Goal: Information Seeking & Learning: Stay updated

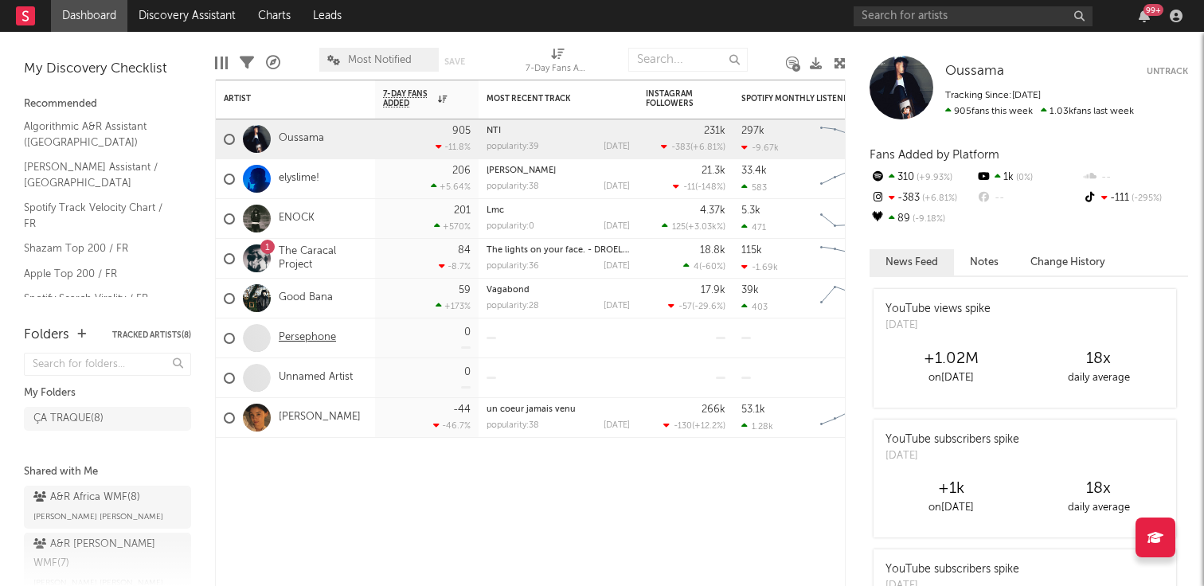
click at [316, 340] on link "Persephone" at bounding box center [307, 338] width 57 height 14
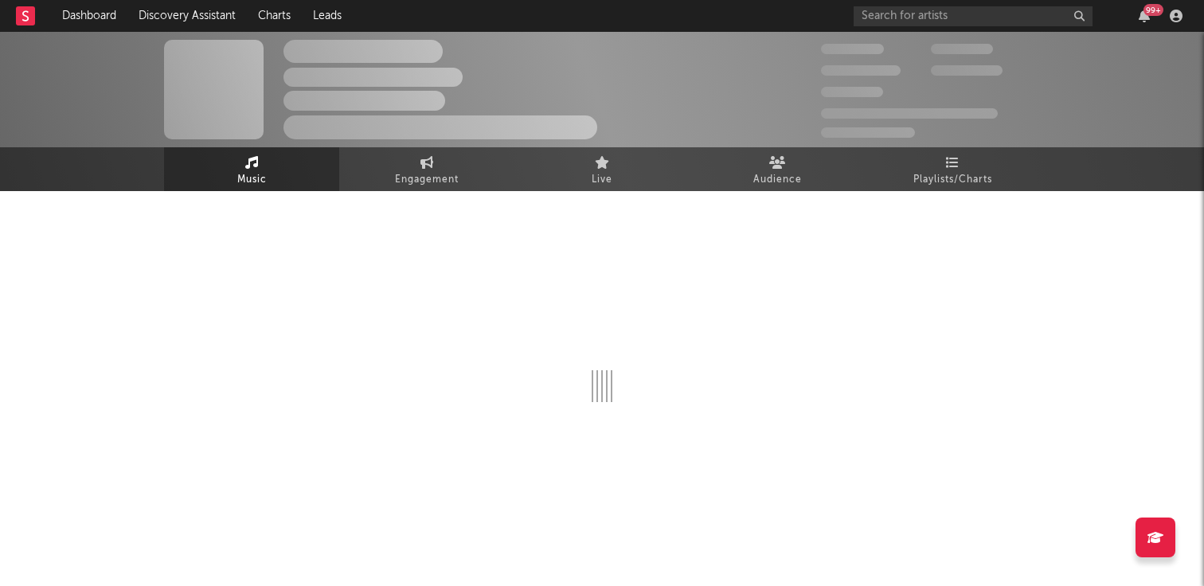
select select "1w"
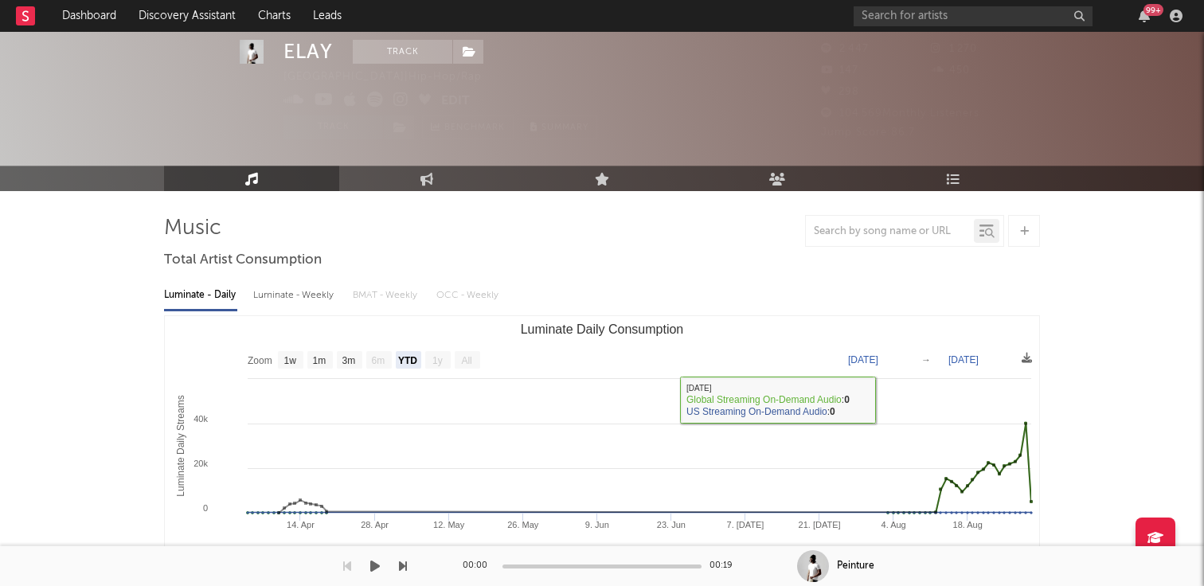
select select "YTD"
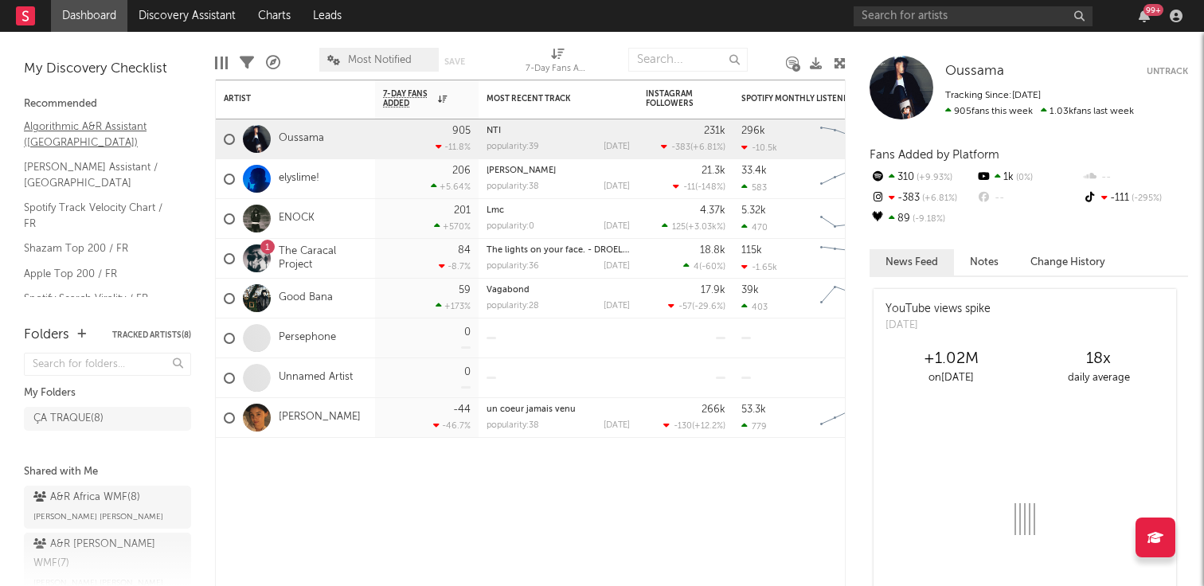
click at [84, 122] on link "Algorithmic A&R Assistant ([GEOGRAPHIC_DATA])" at bounding box center [99, 134] width 151 height 33
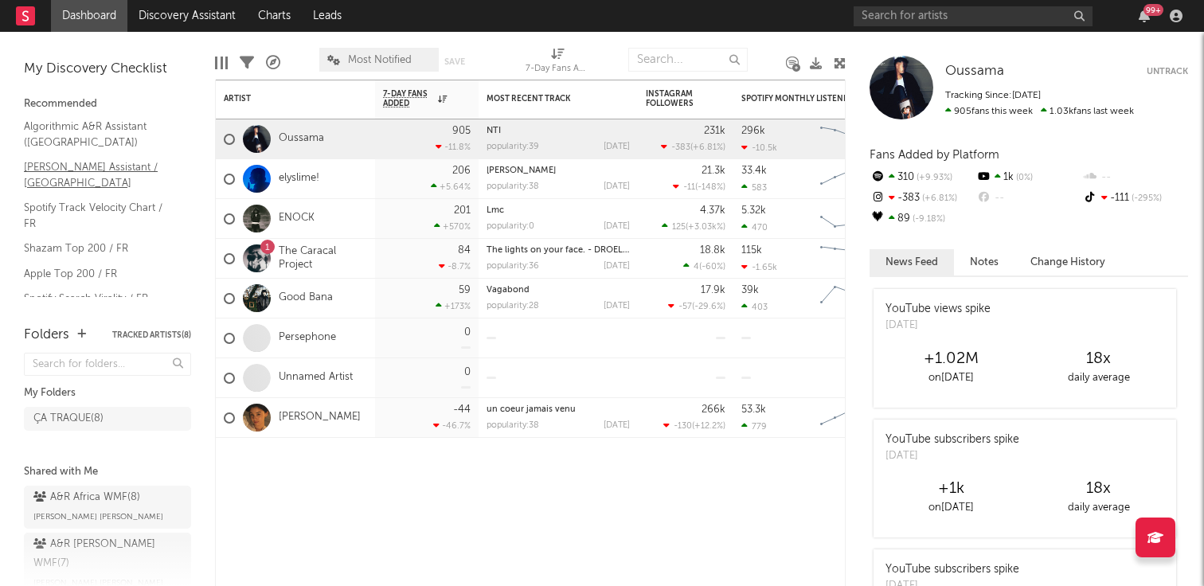
click at [78, 160] on link "[PERSON_NAME] Assistant / [GEOGRAPHIC_DATA]" at bounding box center [99, 174] width 151 height 33
click at [84, 290] on link "Spotify Search Virality / FR" at bounding box center [99, 299] width 151 height 18
click at [75, 265] on link "Apple Top 200 / FR" at bounding box center [99, 274] width 151 height 18
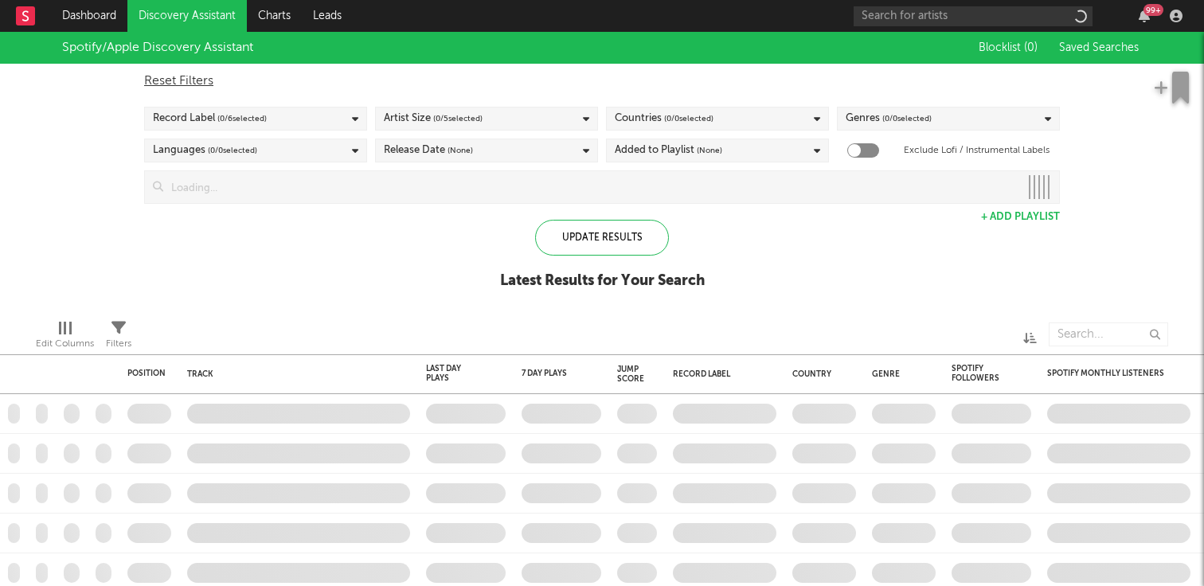
checkbox input "true"
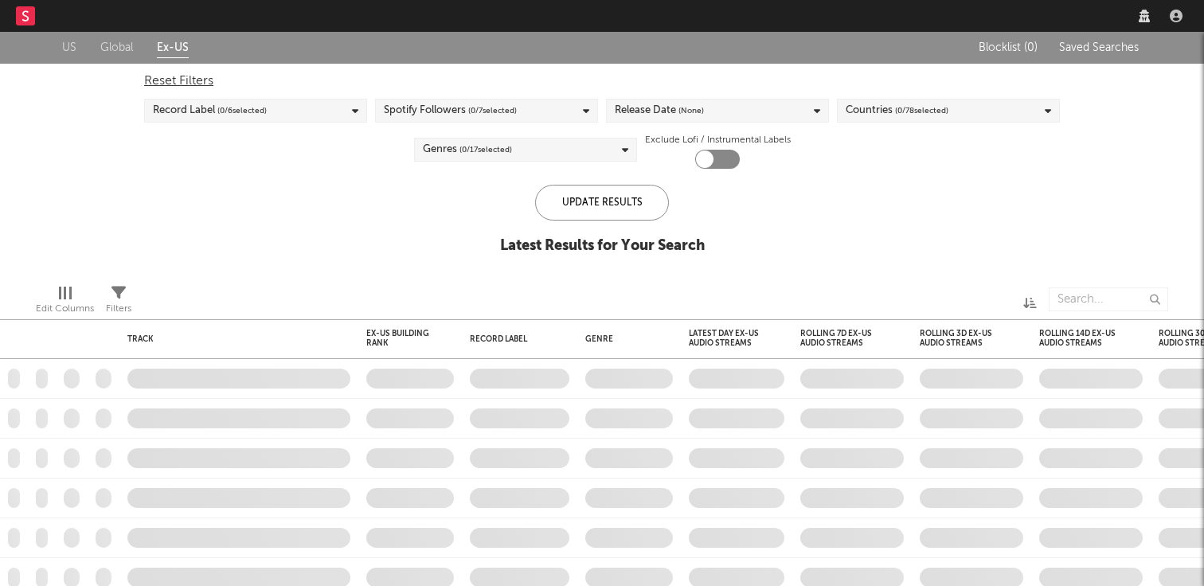
checkbox input "true"
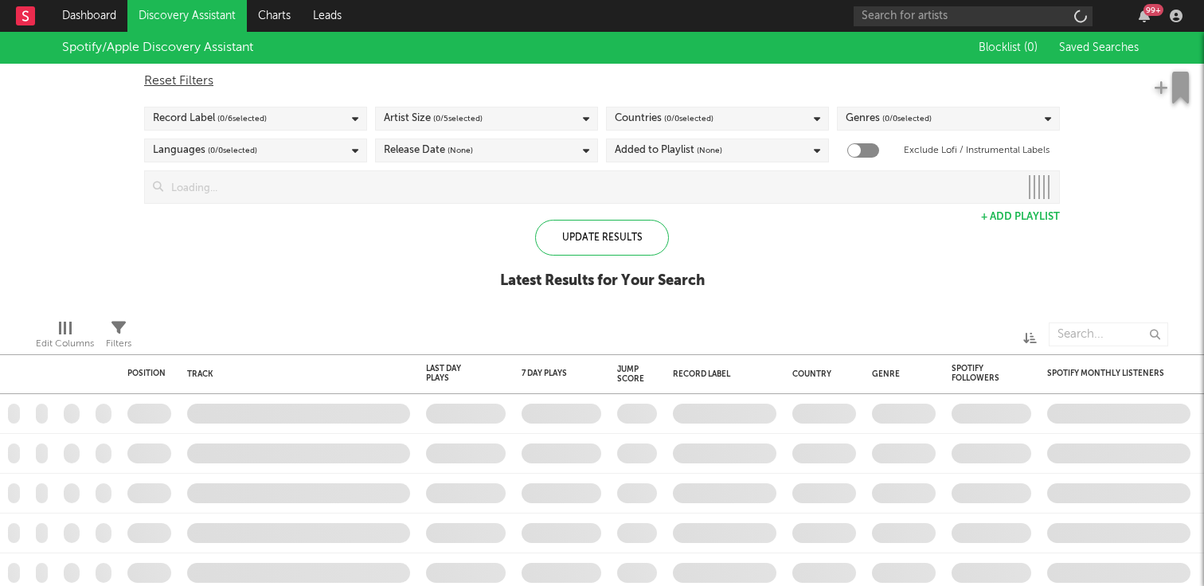
checkbox input "true"
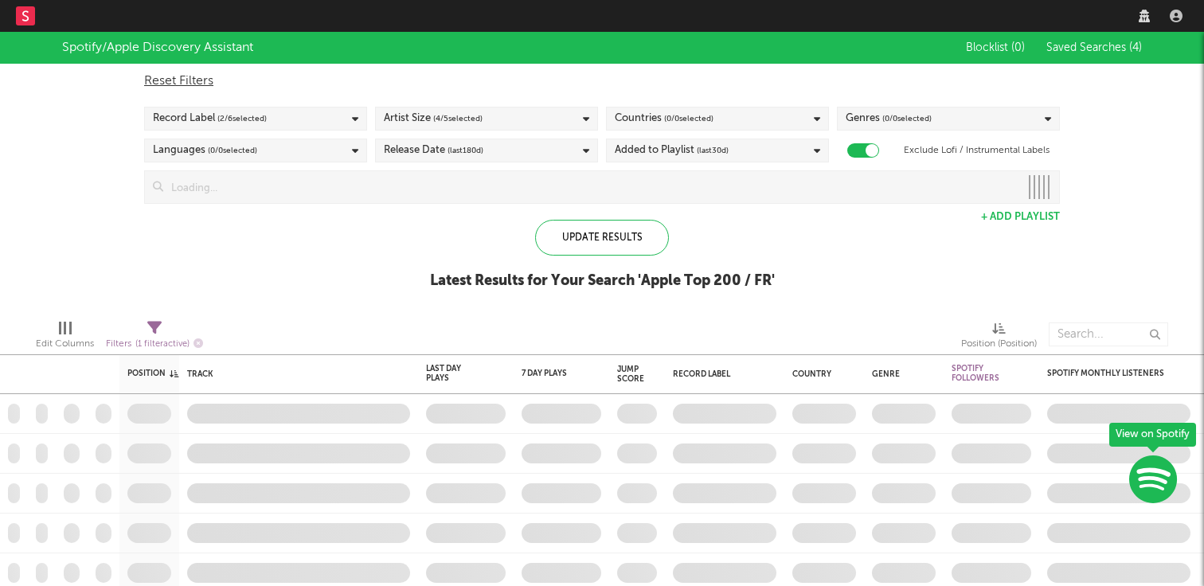
checkbox input "true"
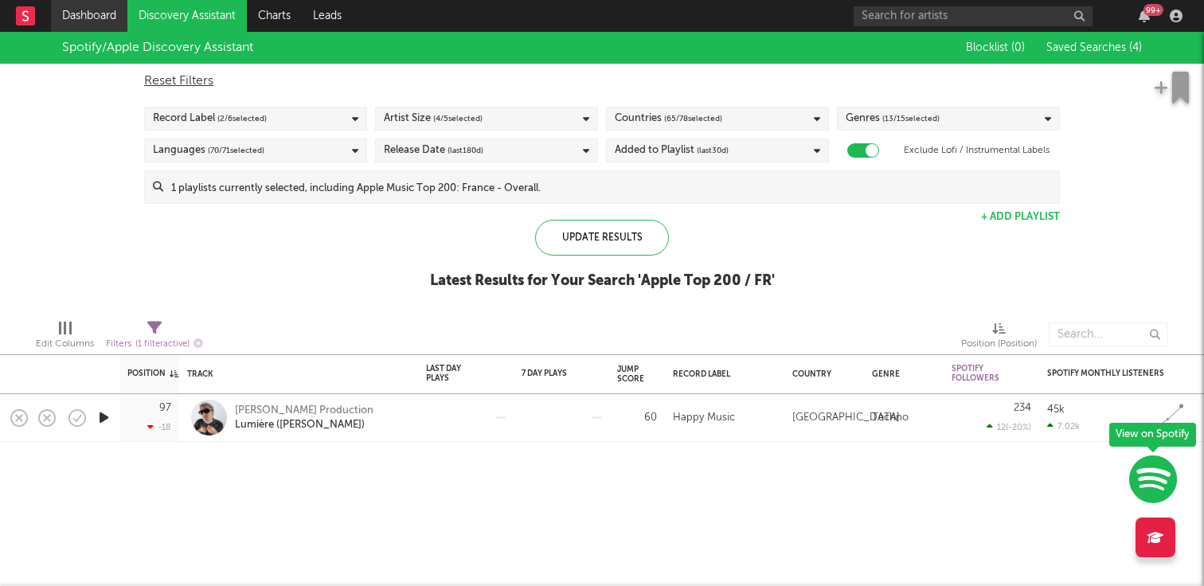
click at [90, 7] on link "Dashboard" at bounding box center [89, 16] width 76 height 32
